Goal: Task Accomplishment & Management: Manage account settings

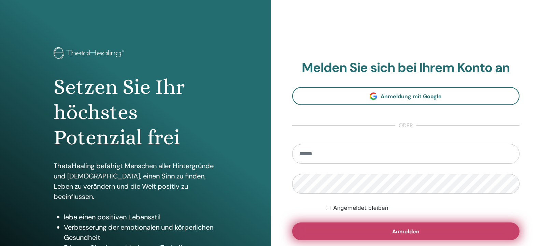
type input "**********"
click at [388, 231] on button "Anmelden" at bounding box center [406, 232] width 228 height 18
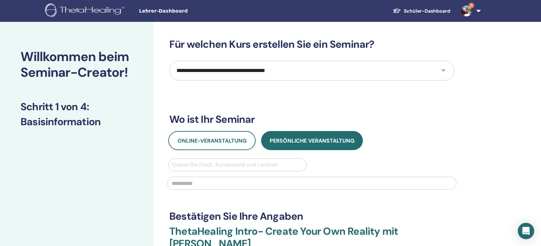
click at [467, 9] on img at bounding box center [466, 10] width 11 height 11
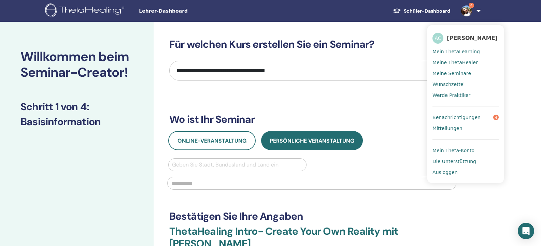
click at [444, 119] on span "Benachrichtigungen" at bounding box center [456, 117] width 48 height 6
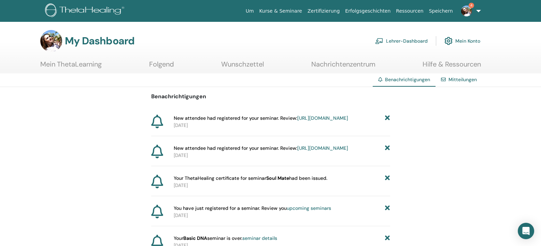
click at [222, 118] on span "New attendee had registered for your seminar. Review: [URL][DOMAIN_NAME]" at bounding box center [261, 118] width 174 height 7
click at [297, 121] on link "[URL][DOMAIN_NAME]" at bounding box center [322, 118] width 51 height 6
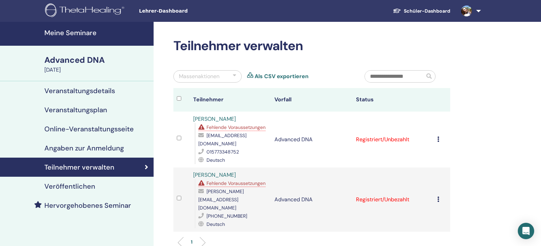
click at [350, 155] on td "Advanced DNA" at bounding box center [311, 140] width 81 height 56
click at [437, 140] on icon at bounding box center [438, 139] width 2 height 5
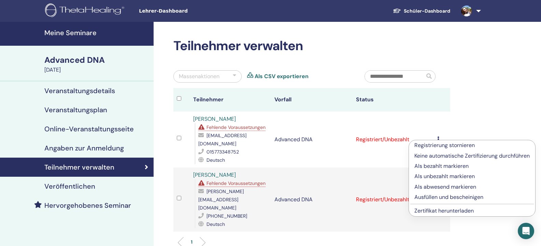
click at [472, 122] on div "Teilnehmer verwalten Massenaktionen Als CSV exportieren Teilnehmer Vorfall Stat…" at bounding box center [334, 188] width 361 height 332
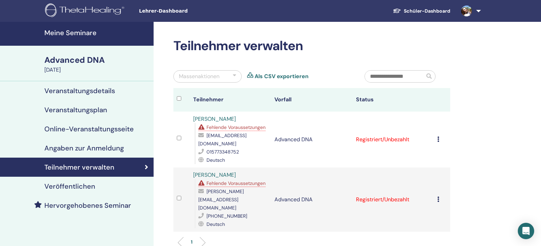
click at [438, 197] on icon at bounding box center [438, 199] width 2 height 5
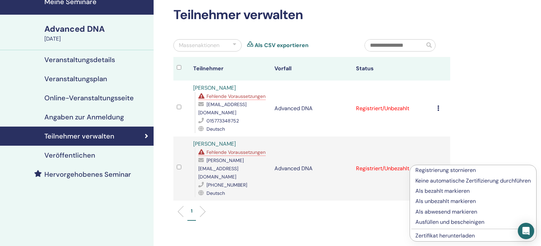
scroll to position [68, 0]
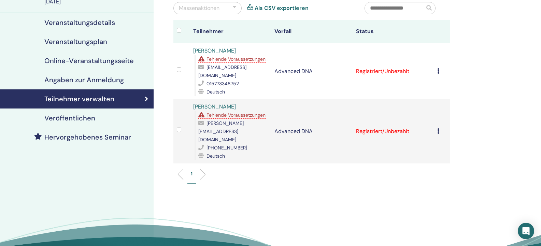
click at [181, 128] on div at bounding box center [182, 131] width 10 height 10
click at [176, 125] on td at bounding box center [181, 131] width 16 height 64
click at [438, 129] on icon at bounding box center [438, 130] width 2 height 5
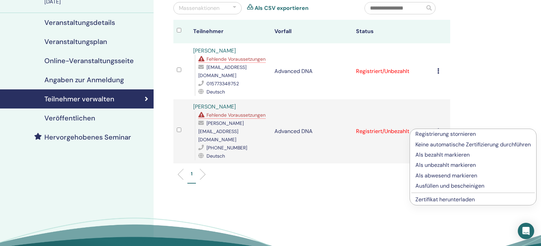
click at [451, 201] on link "Zertifikat herunterladen" at bounding box center [444, 199] width 59 height 7
